Goal: Communication & Community: Answer question/provide support

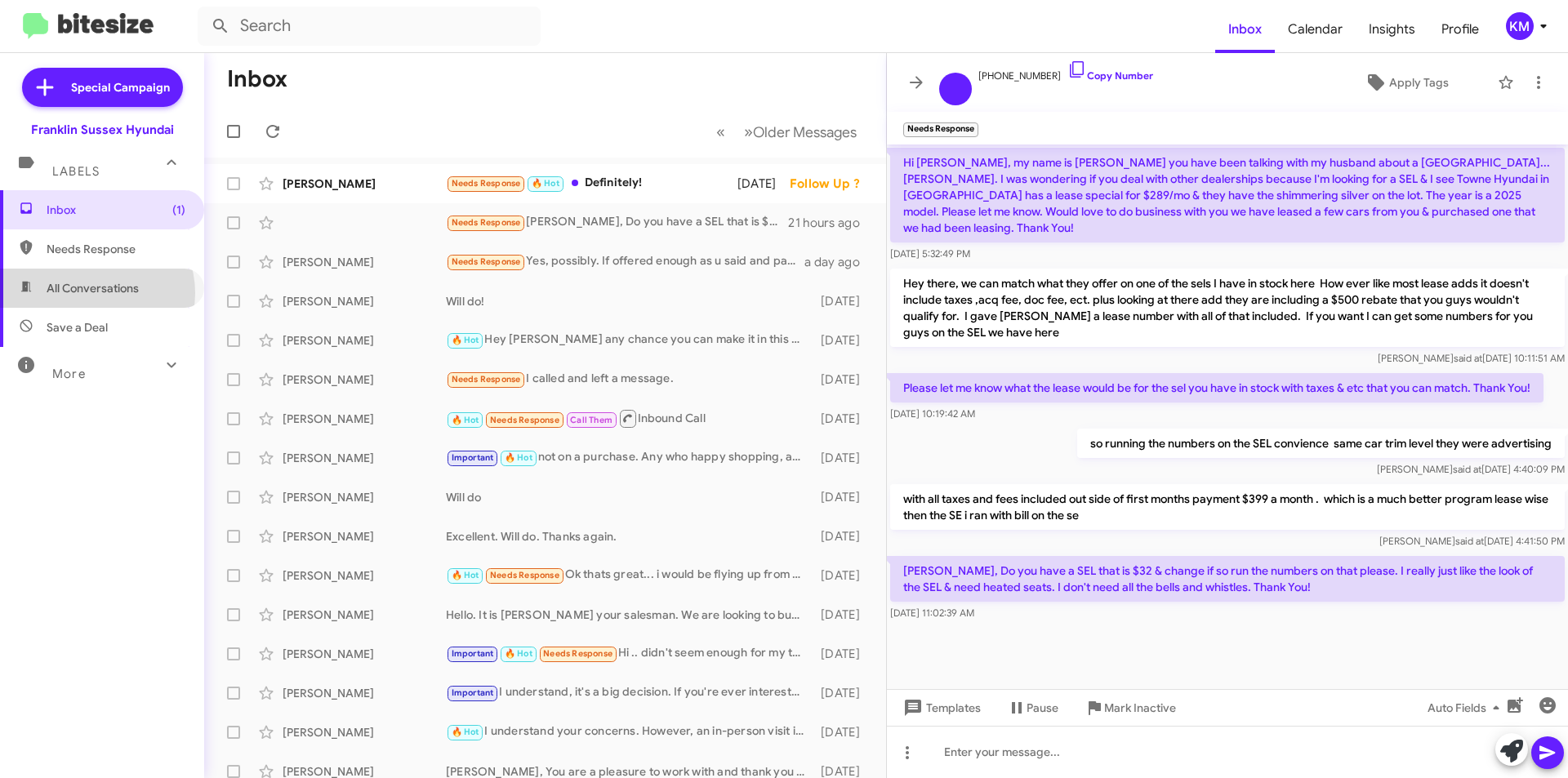
click at [95, 293] on span "All Conversations" at bounding box center [92, 288] width 92 height 17
type input "in:all-conversations"
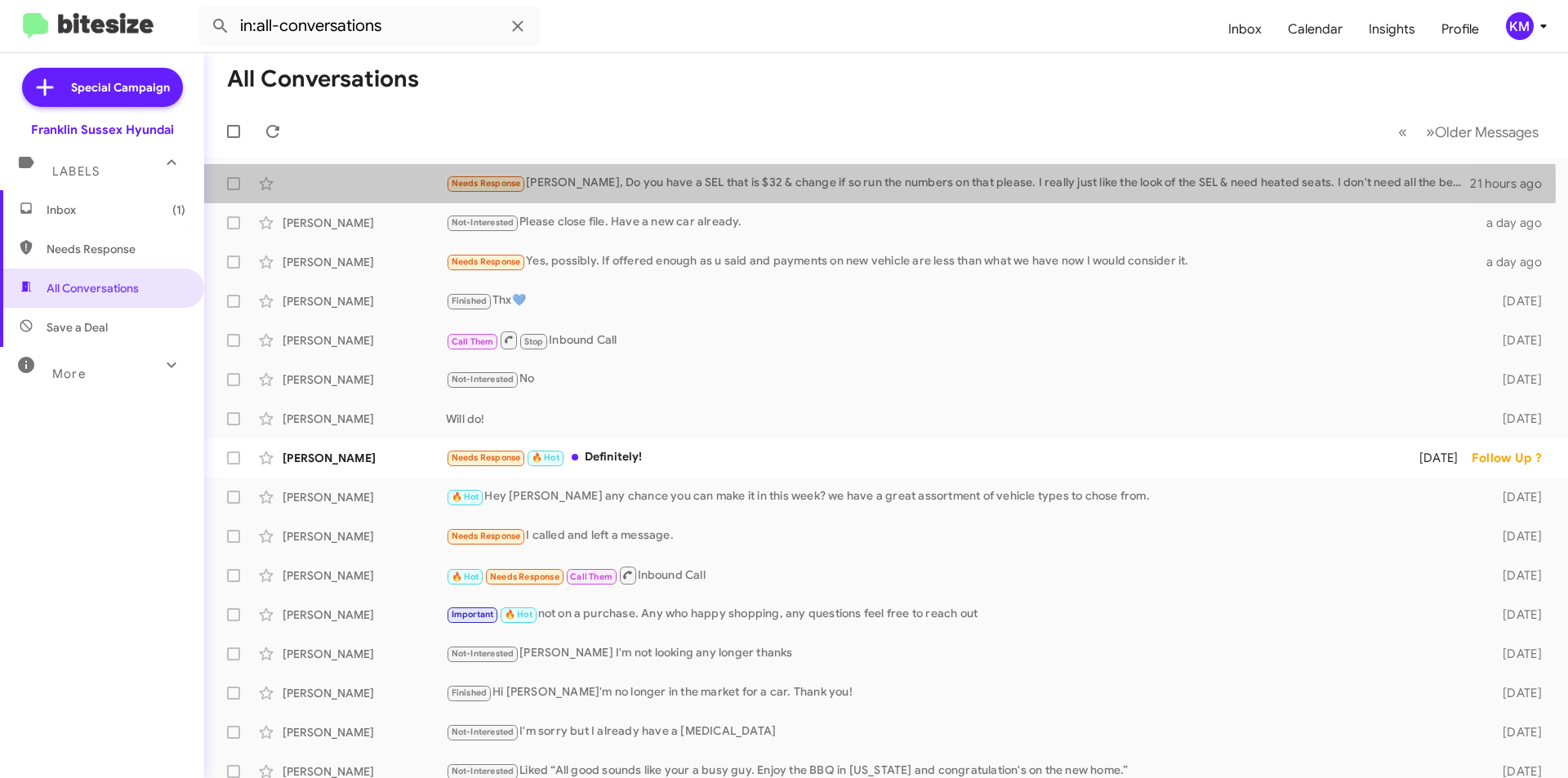
click at [581, 188] on div "Needs Response [PERSON_NAME], Do you have a SEL that is $32 & change if so run …" at bounding box center [957, 183] width 1024 height 19
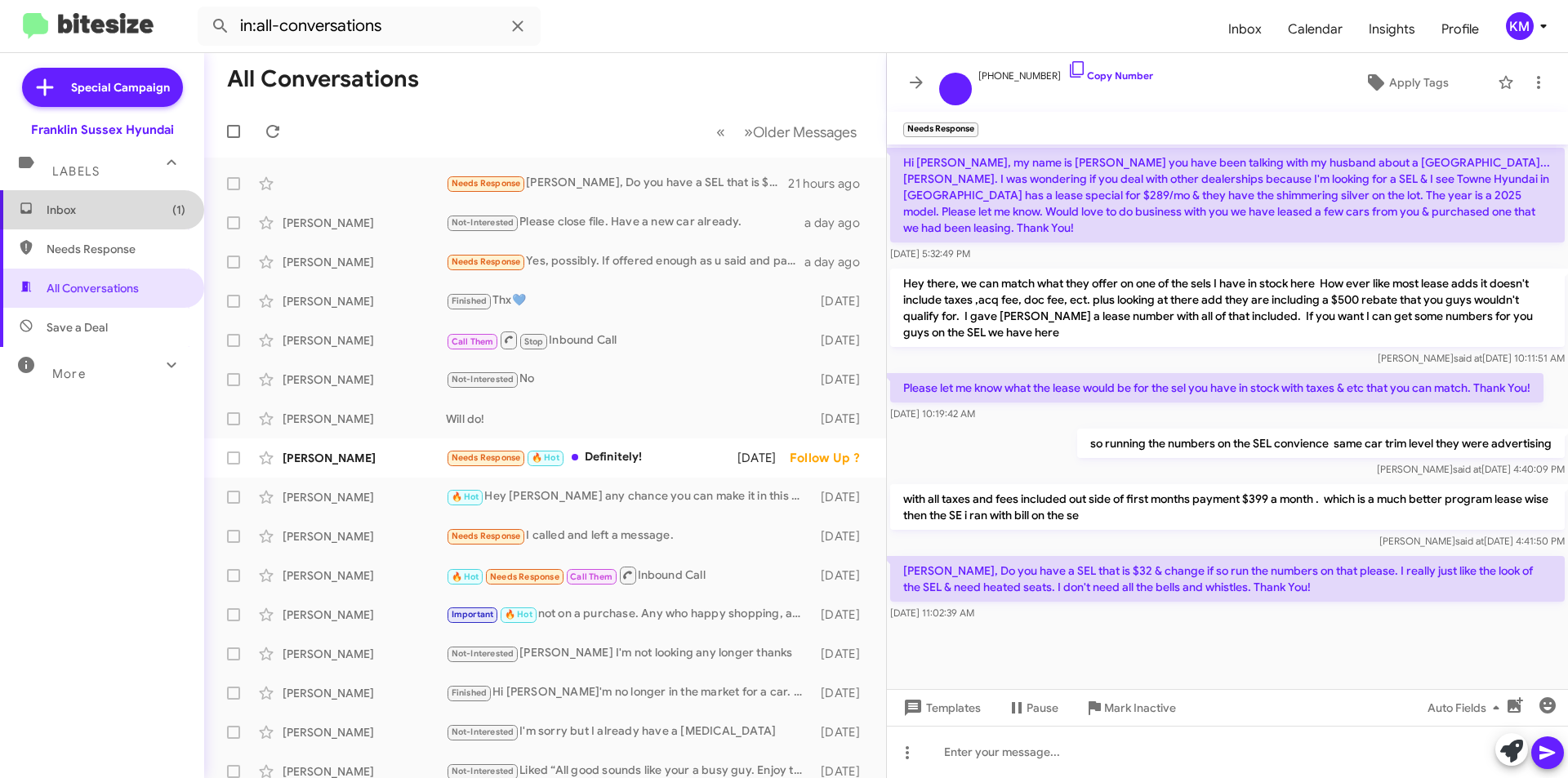
click at [121, 209] on span "Inbox (1)" at bounding box center [116, 209] width 139 height 17
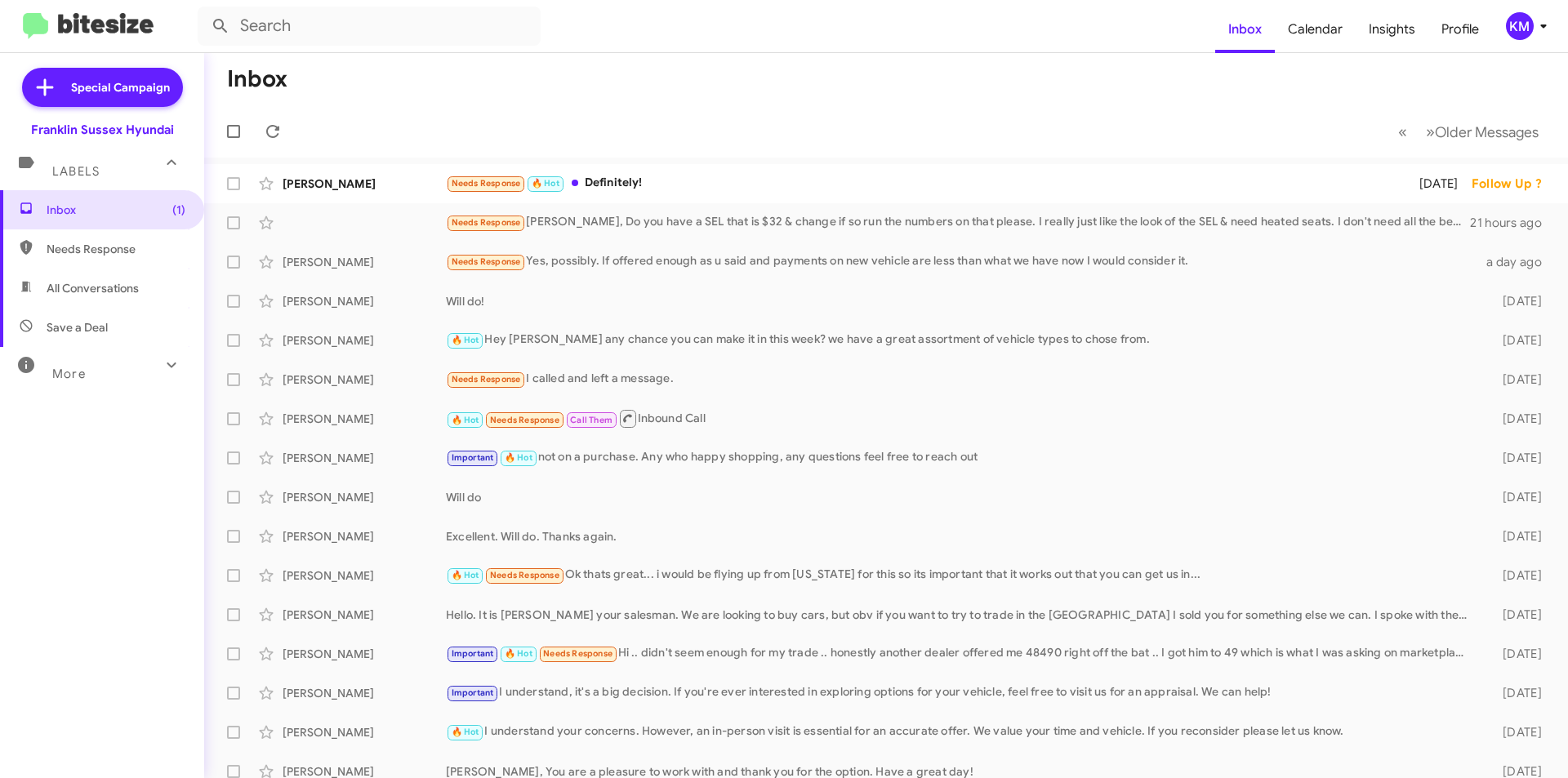
click at [596, 181] on div "Needs Response 🔥 Hot Definitely!" at bounding box center [921, 183] width 952 height 19
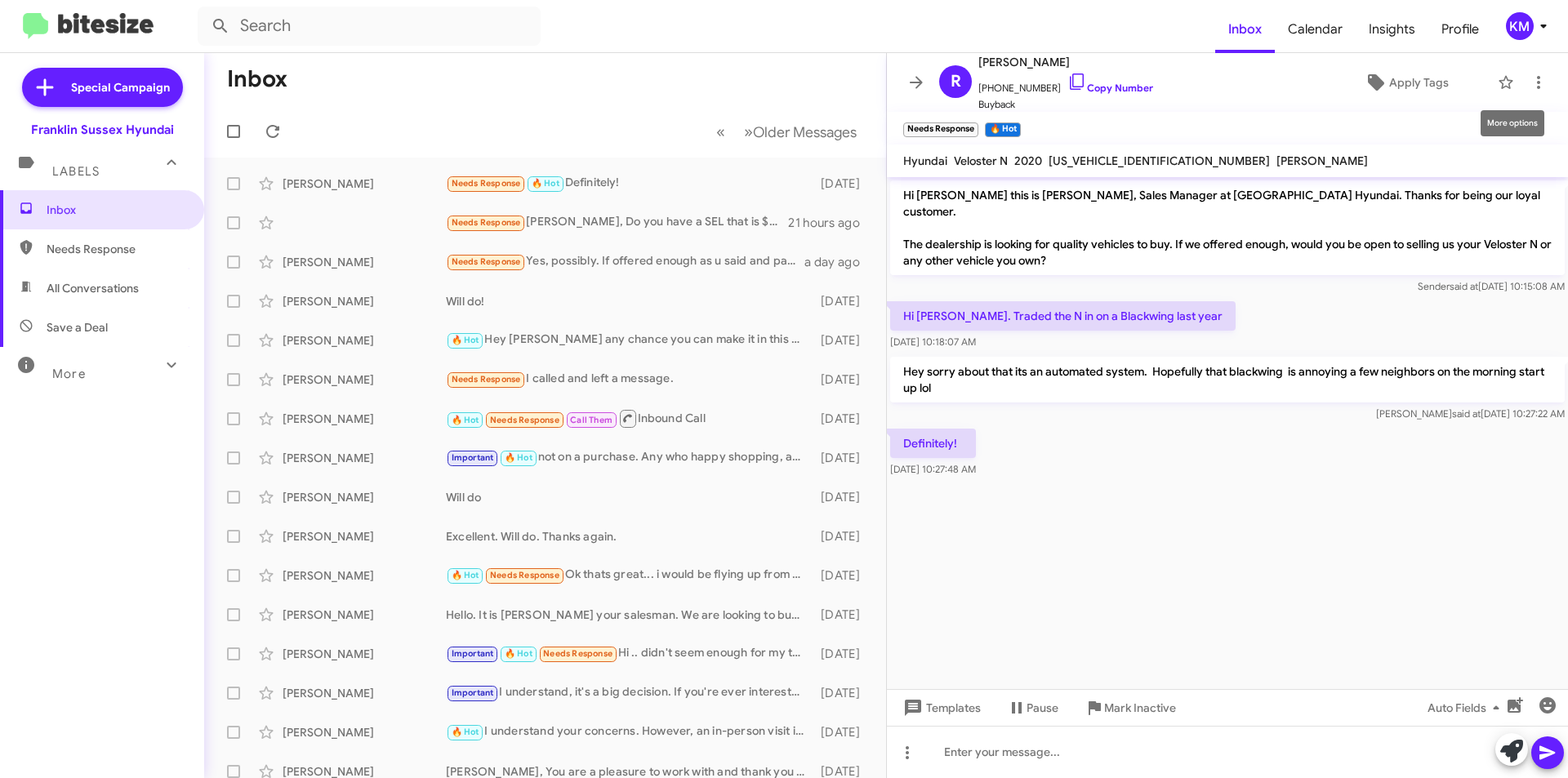
click at [1529, 90] on icon at bounding box center [1538, 83] width 20 height 20
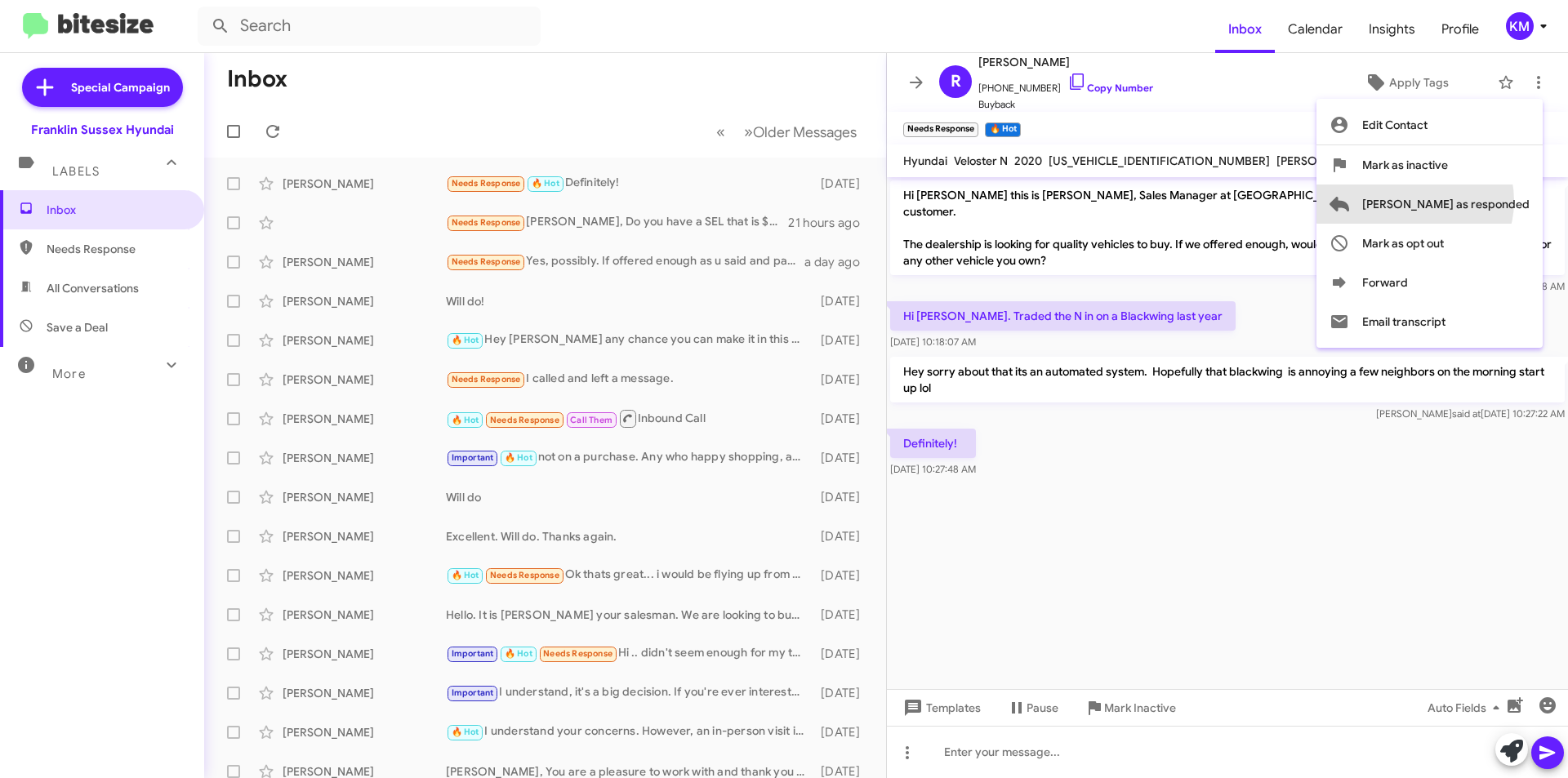
click at [1479, 200] on span "[PERSON_NAME] as responded" at bounding box center [1446, 204] width 168 height 39
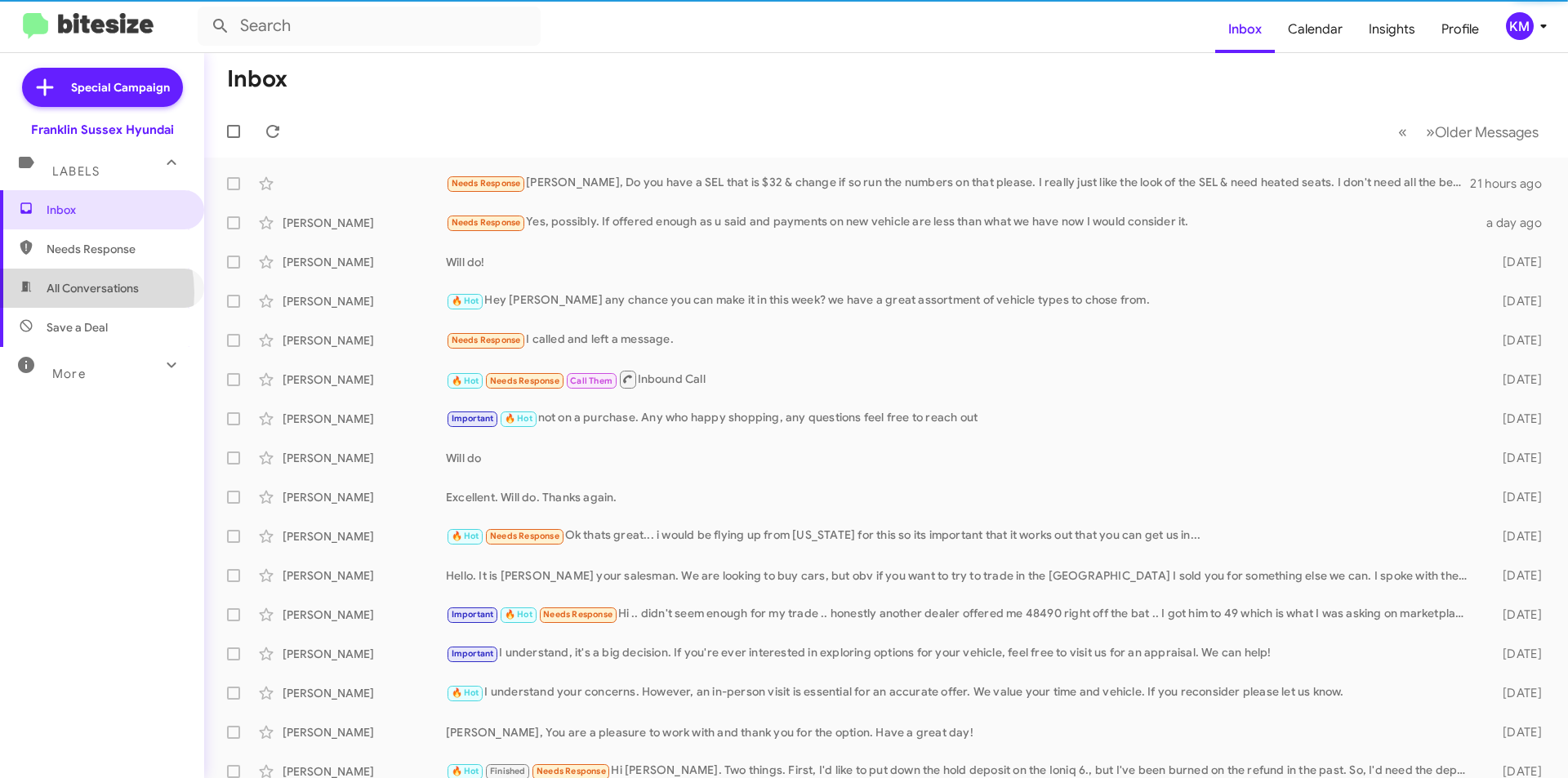
click at [59, 293] on span "All Conversations" at bounding box center [92, 288] width 92 height 17
type input "in:all-conversations"
